Goal: Information Seeking & Learning: Find contact information

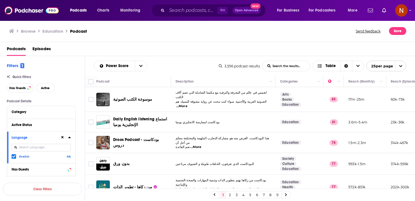
scroll to position [425, 0]
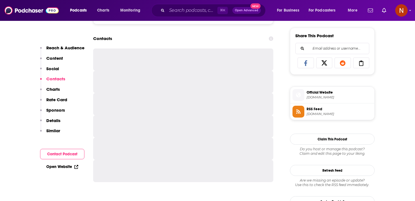
scroll to position [360, 0]
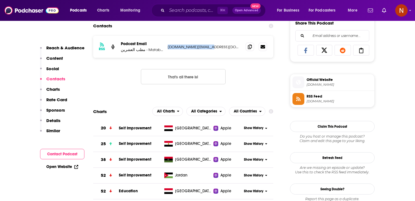
drag, startPoint x: 167, startPoint y: 47, endPoint x: 210, endPoint y: 46, distance: 43.5
click at [210, 46] on div "RSS Podcast Email مطب العشرين - Matab el 20 habit21.edu@gmail.com habit21.edu@g…" at bounding box center [183, 47] width 180 height 22
copy p "habit21.edu@gmail.com"
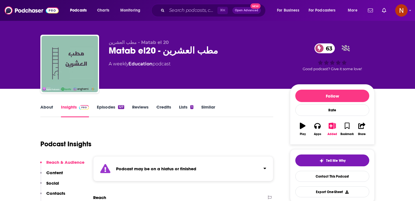
scroll to position [0, 0]
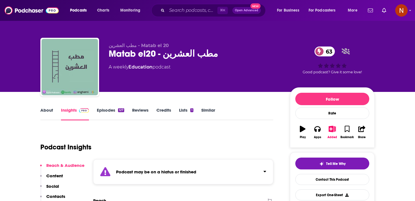
click at [144, 172] on strong "Podcast may be on a hiatus or finished" at bounding box center [156, 171] width 80 height 5
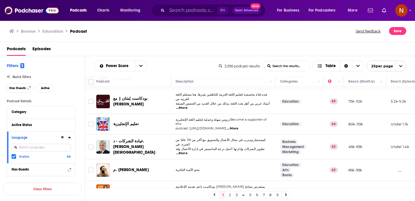
scroll to position [425, 0]
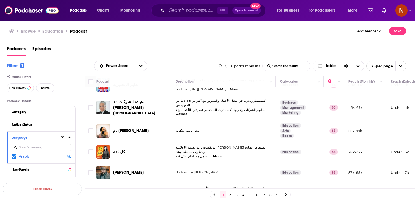
click at [230, 195] on link "2" at bounding box center [230, 195] width 6 height 7
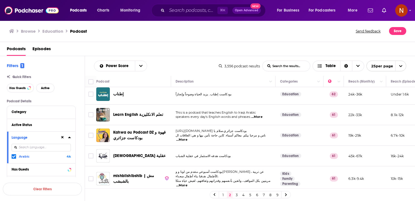
scroll to position [5, 0]
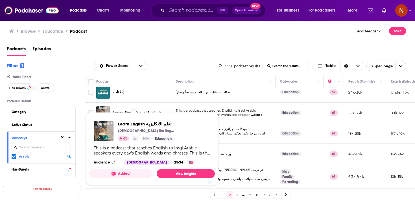
click at [148, 123] on span "Learn English تعلم الانكليزية" at bounding box center [146, 123] width 56 height 5
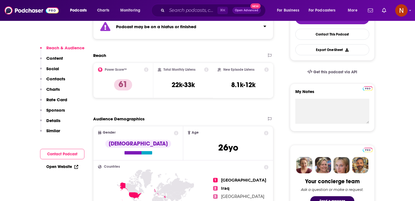
scroll to position [129, 0]
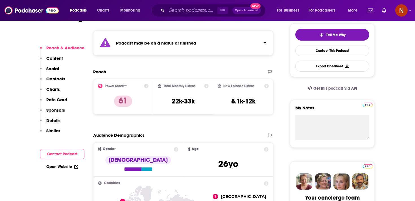
click at [158, 49] on div "Podcast may be on a hiatus or finished" at bounding box center [183, 43] width 180 height 25
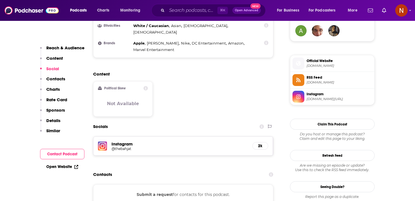
scroll to position [427, 0]
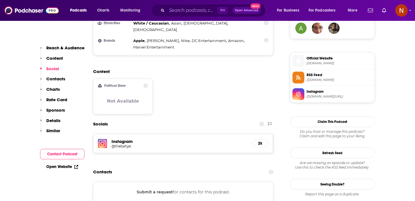
click at [310, 83] on span "RSS Feed anchor.fm" at bounding box center [338, 77] width 68 height 11
click at [123, 144] on h5 "@thebahjat" at bounding box center [157, 146] width 90 height 4
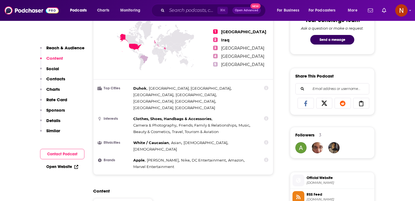
scroll to position [230, 0]
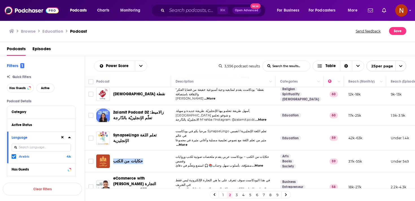
scroll to position [112, 0]
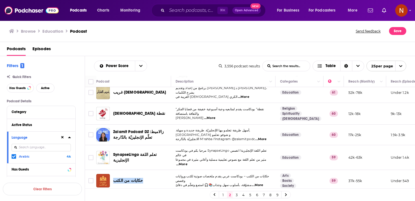
click at [126, 179] on span "حكايات من الكتب" at bounding box center [128, 181] width 30 height 5
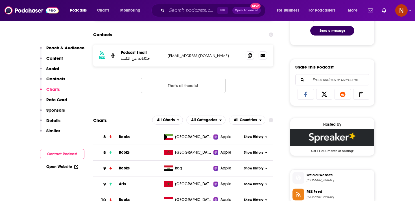
scroll to position [316, 0]
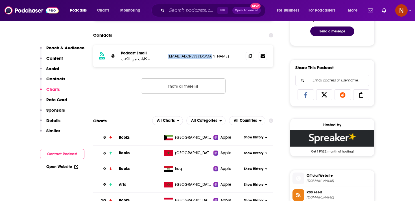
drag, startPoint x: 166, startPoint y: 59, endPoint x: 217, endPoint y: 59, distance: 51.7
click at [217, 59] on div "RSS Podcast Email حكايات من الكتب hbooks1000@gmail.com hbooks1000@gmail.com" at bounding box center [183, 56] width 180 height 22
copy p "hbooks1000@gmail.com"
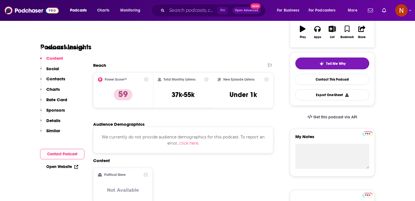
scroll to position [0, 0]
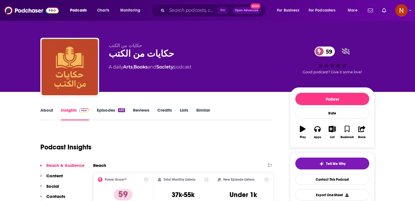
click at [107, 109] on link "Episodes 432" at bounding box center [111, 114] width 28 height 13
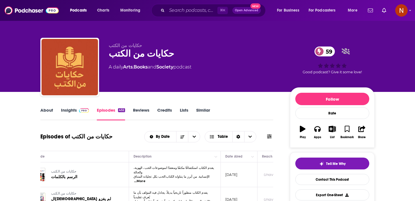
click at [119, 58] on div "حكايات من الكتب 59" at bounding box center [195, 53] width 172 height 11
copy div "حكايات من الكتب 59"
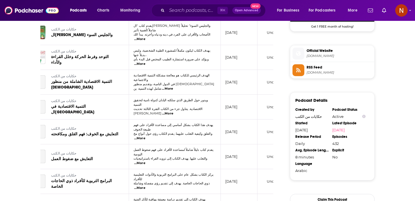
scroll to position [500, 0]
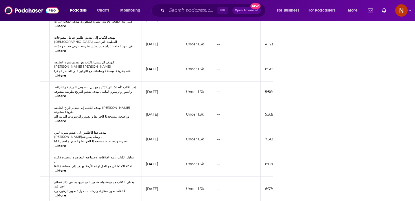
scroll to position [0, 110]
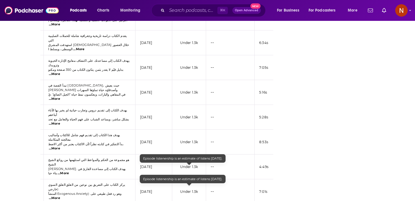
scroll to position [1548, 0]
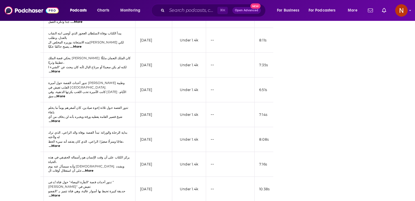
scroll to position [2064, 0]
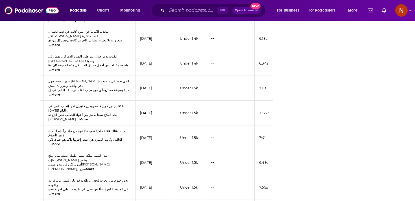
scroll to position [2579, 0]
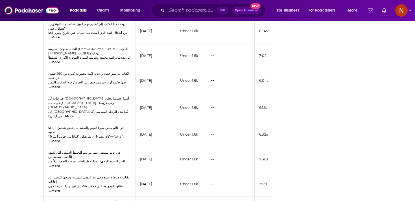
scroll to position [3095, 0]
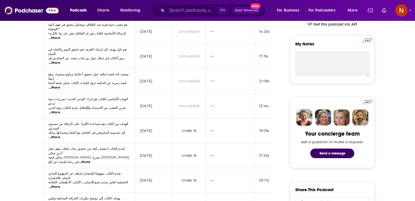
scroll to position [0, 0]
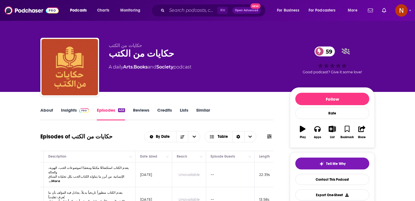
click at [127, 56] on div "حكايات من الكتب 59" at bounding box center [195, 53] width 172 height 11
copy div "حكايات من الكتب 59"
click at [45, 108] on link "About" at bounding box center [46, 114] width 13 height 13
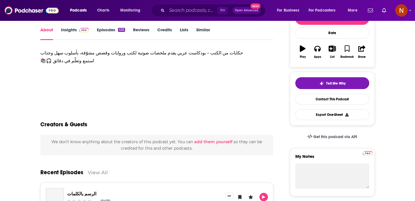
scroll to position [95, 0]
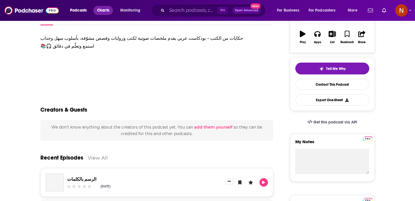
click at [102, 9] on span "Charts" at bounding box center [103, 10] width 12 height 8
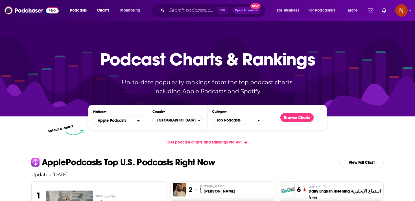
click at [164, 123] on span "United States" at bounding box center [175, 121] width 45 height 10
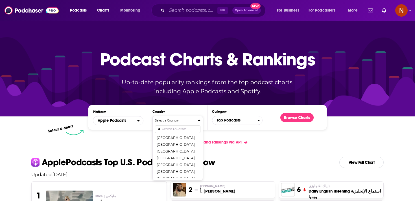
scroll to position [159, 0]
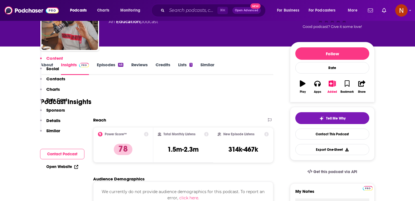
scroll to position [6, 0]
